Goal: Find specific page/section: Find specific page/section

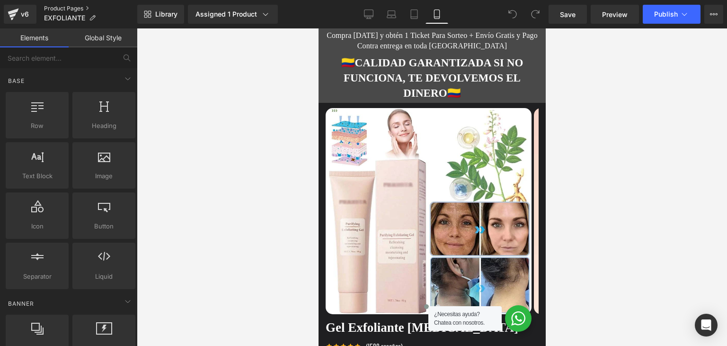
click at [61, 6] on link "Product Pages" at bounding box center [90, 9] width 93 height 8
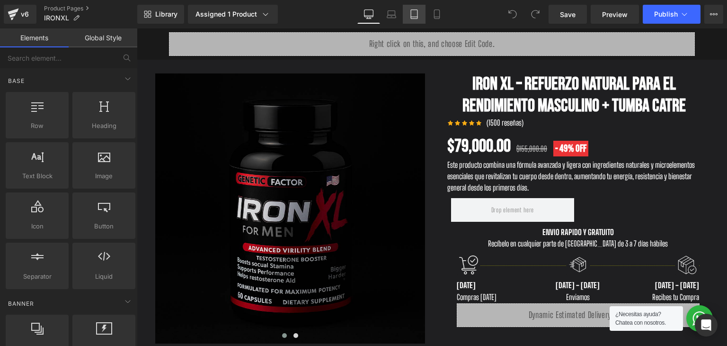
click at [416, 14] on icon at bounding box center [414, 13] width 9 height 9
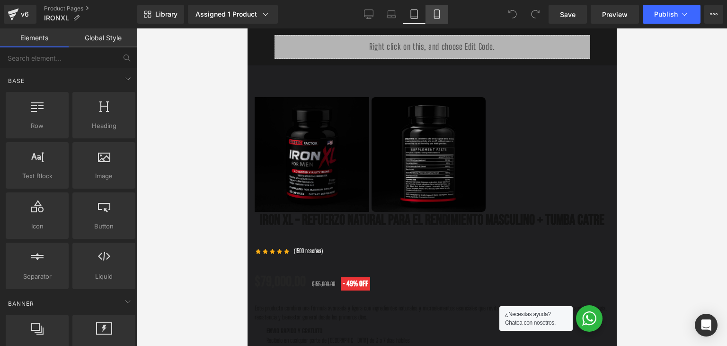
click at [436, 14] on icon at bounding box center [436, 13] width 9 height 9
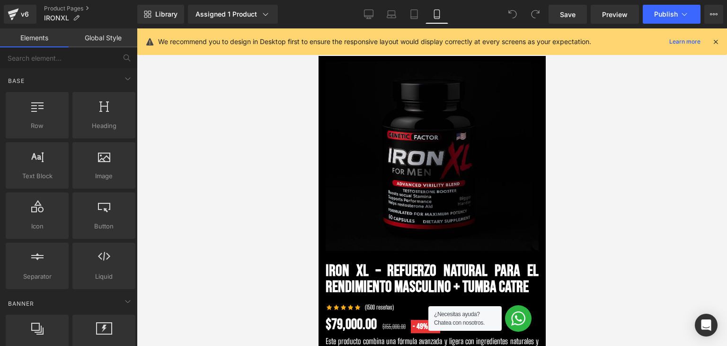
click at [715, 38] on icon at bounding box center [716, 41] width 9 height 9
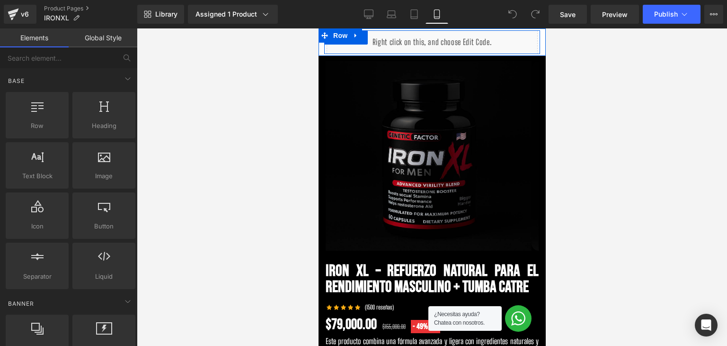
click at [478, 50] on div "Liquid" at bounding box center [431, 42] width 211 height 24
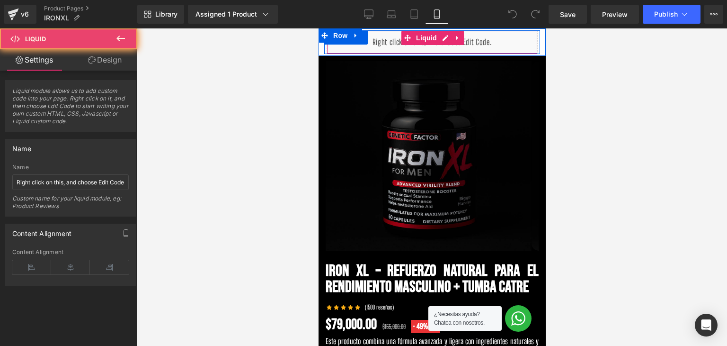
click at [478, 50] on div "Liquid" at bounding box center [431, 42] width 211 height 24
click at [473, 44] on div "Liquid" at bounding box center [431, 42] width 211 height 24
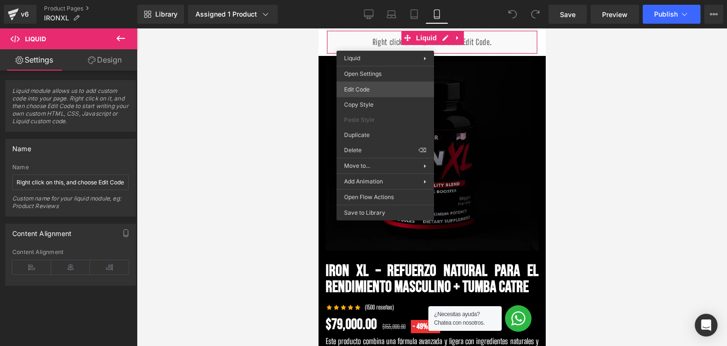
click at [366, 0] on div "You are previewing how the will restyle your page. You can not edit Elements in…" at bounding box center [363, 0] width 727 height 0
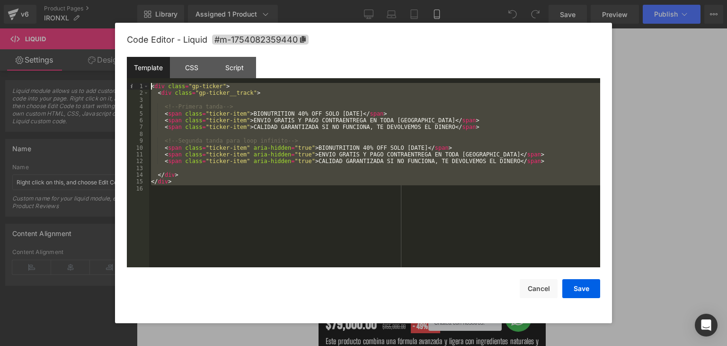
drag, startPoint x: 222, startPoint y: 190, endPoint x: 140, endPoint y: 71, distance: 144.6
click at [140, 71] on div "Template CSS Script Data 1 2 3 4 5 6 7 8 9 10 11 12 13 14 15 16 < div class = "…" at bounding box center [363, 162] width 473 height 210
click at [196, 70] on div "CSS" at bounding box center [191, 67] width 43 height 21
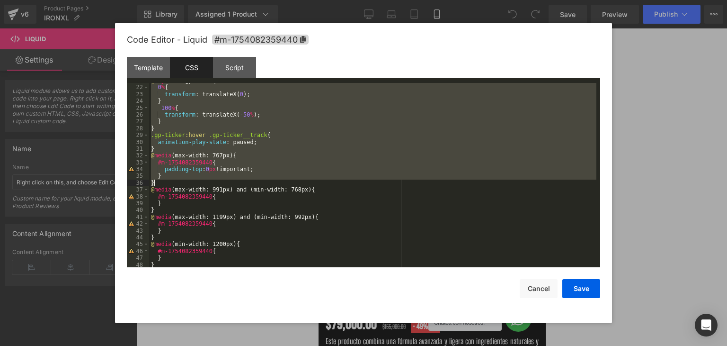
scroll to position [184, 0]
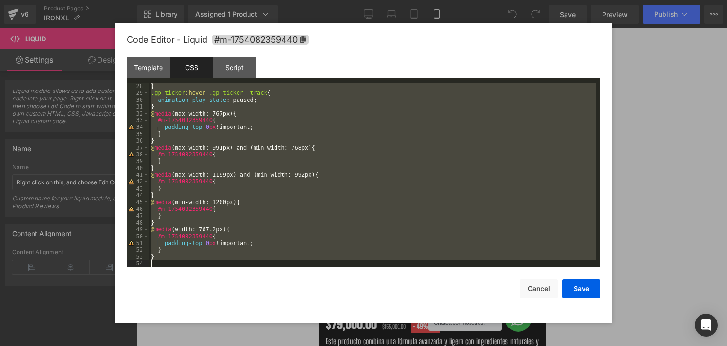
drag, startPoint x: 152, startPoint y: 88, endPoint x: 264, endPoint y: 310, distance: 248.8
click at [264, 310] on div "Code Editor - Liquid #m-1754082359440 Template CSS Script Data 1 2 3 4 5 6 7 8 …" at bounding box center [363, 173] width 473 height 300
click at [238, 67] on div "Script" at bounding box center [234, 67] width 43 height 21
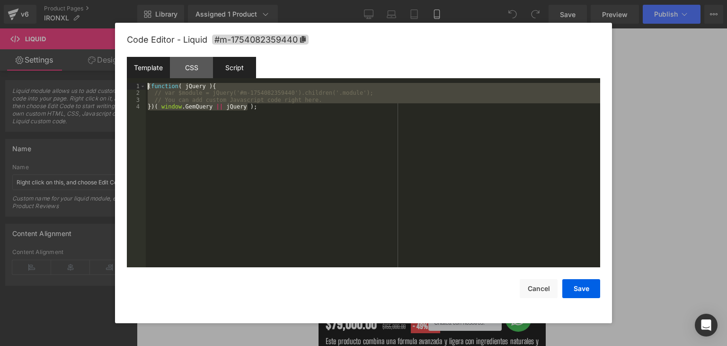
drag, startPoint x: 233, startPoint y: 163, endPoint x: 129, endPoint y: 73, distance: 137.3
click at [129, 73] on div "Template CSS Script Data 1 2 3 4 5 6 7 8 9 10 11 12 13 14 15 16 < div class = "…" at bounding box center [363, 162] width 473 height 210
click at [197, 60] on div "CSS" at bounding box center [191, 67] width 43 height 21
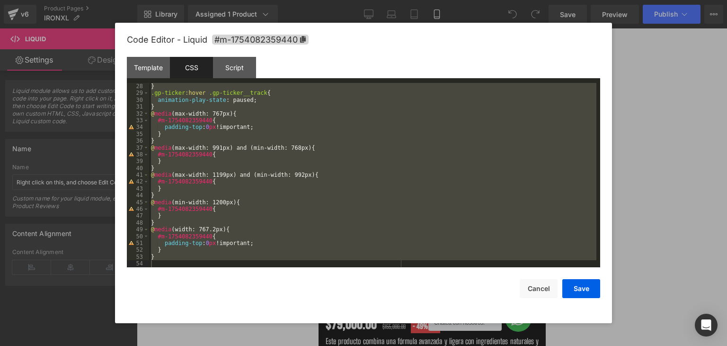
click at [229, 148] on div "} .gp-ticker :hover .gp-ticker__track { animation-play-state : paused; } @ medi…" at bounding box center [372, 175] width 447 height 184
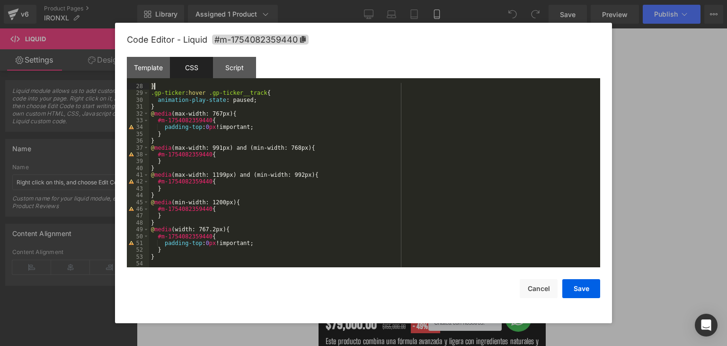
drag, startPoint x: 151, startPoint y: 88, endPoint x: 170, endPoint y: 120, distance: 37.1
click at [159, 95] on div "} .gp-ticker :hover .gp-ticker__track { animation-play-state : paused; } @ medi…" at bounding box center [372, 182] width 447 height 198
